Goal: Task Accomplishment & Management: Manage account settings

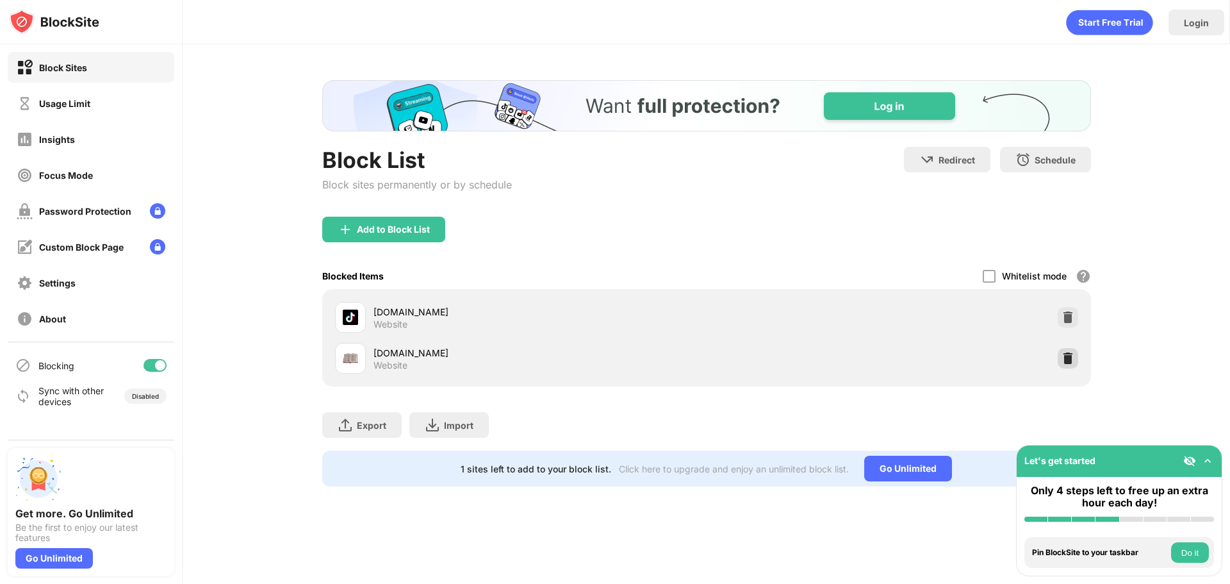
click at [1067, 358] on img at bounding box center [1068, 358] width 13 height 13
